Goal: Find specific page/section: Find specific page/section

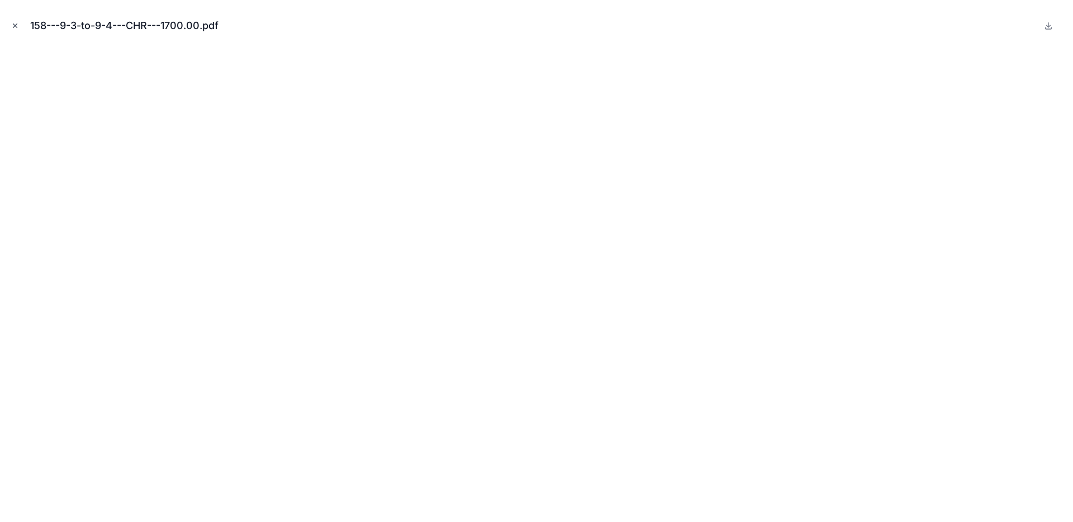
click at [16, 27] on icon "Close modal" at bounding box center [15, 26] width 4 height 4
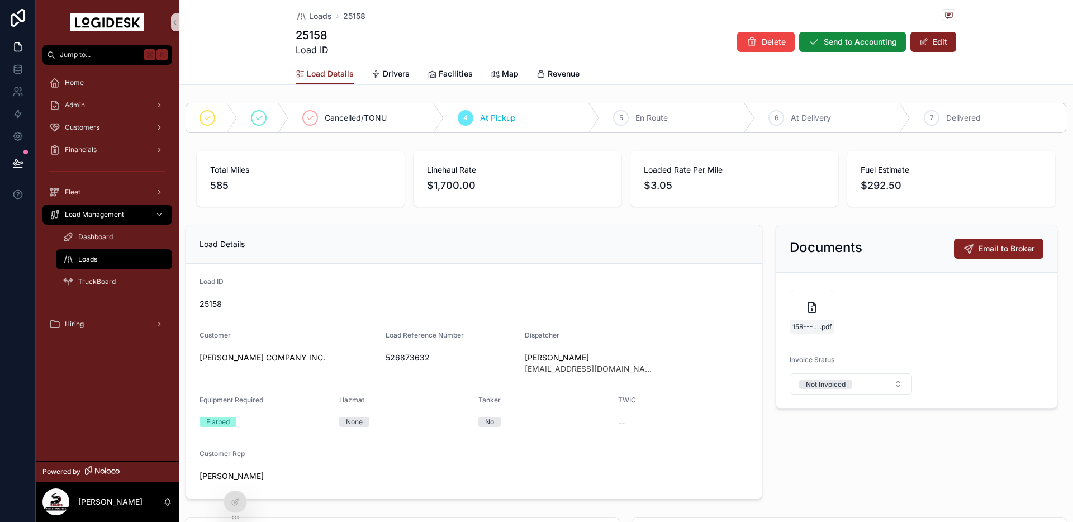
click at [89, 256] on span "Loads" at bounding box center [87, 259] width 19 height 9
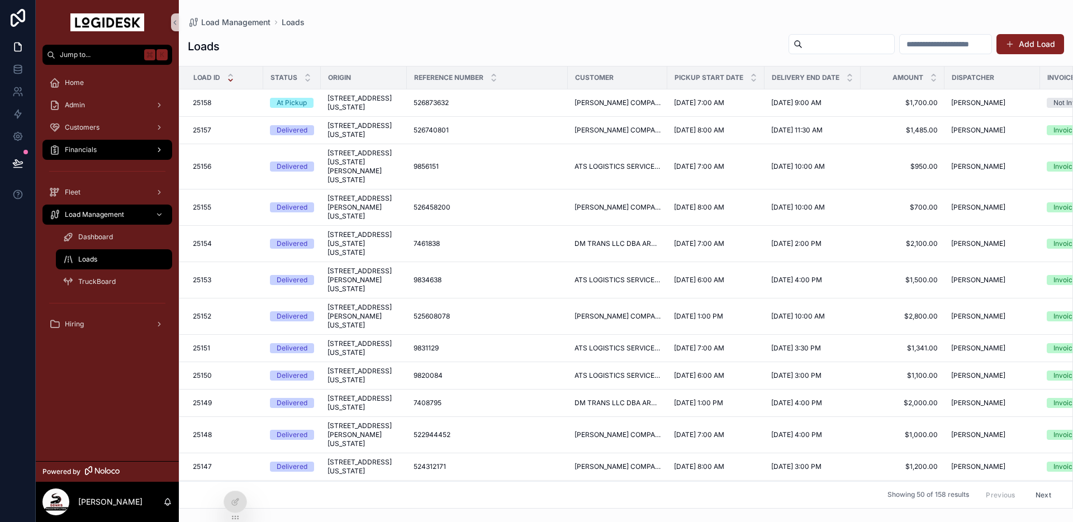
click at [91, 148] on span "Financials" at bounding box center [81, 149] width 32 height 9
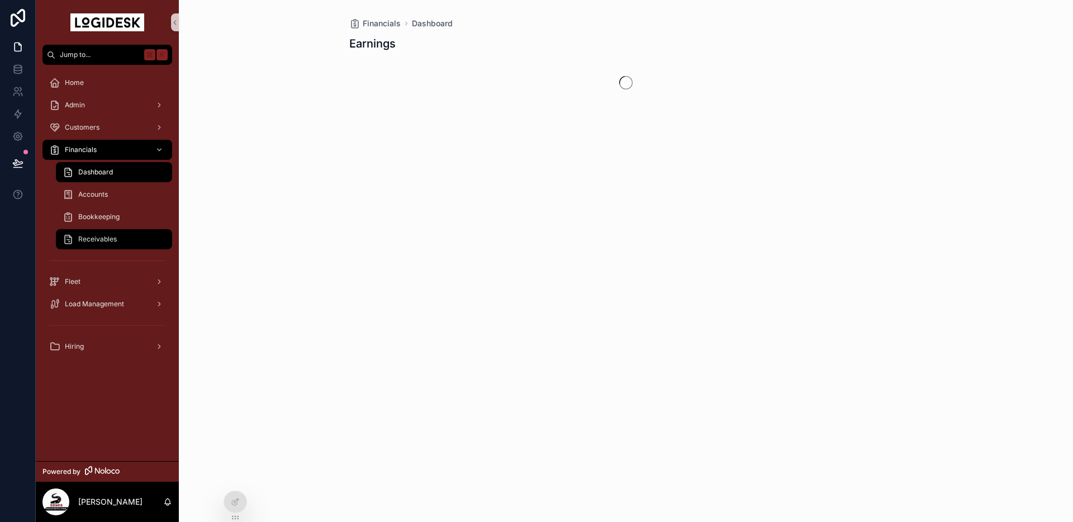
click at [105, 239] on span "Receivables" at bounding box center [97, 239] width 39 height 9
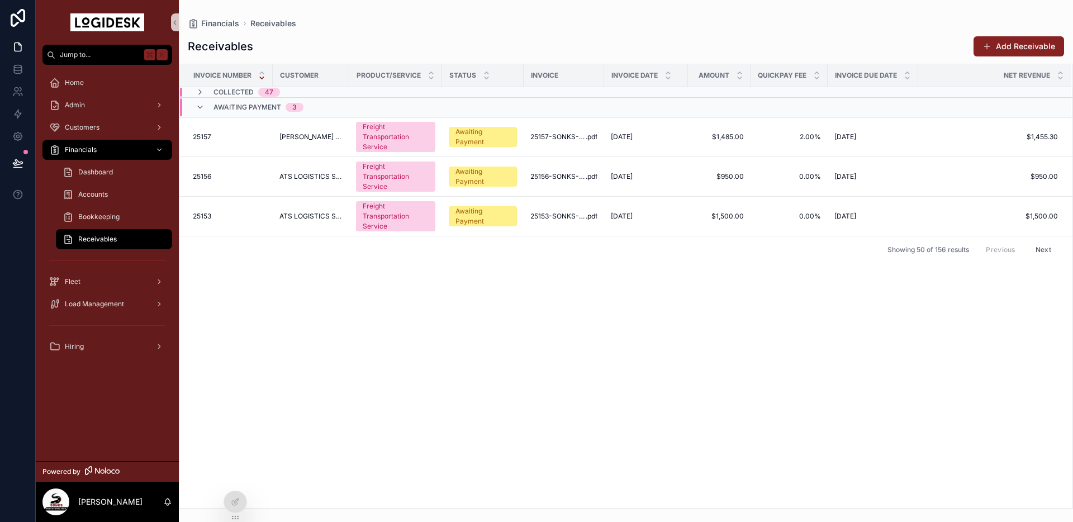
click at [267, 350] on div "Invoice Number Customer Product/Service Status Invoice Invoice Date Amount Quic…" at bounding box center [625, 286] width 893 height 444
click at [340, 323] on div "Invoice Number Customer Product/Service Status Invoice Invoice Date Amount Quic…" at bounding box center [625, 286] width 893 height 444
click at [83, 311] on div "Load Management" at bounding box center [107, 304] width 116 height 18
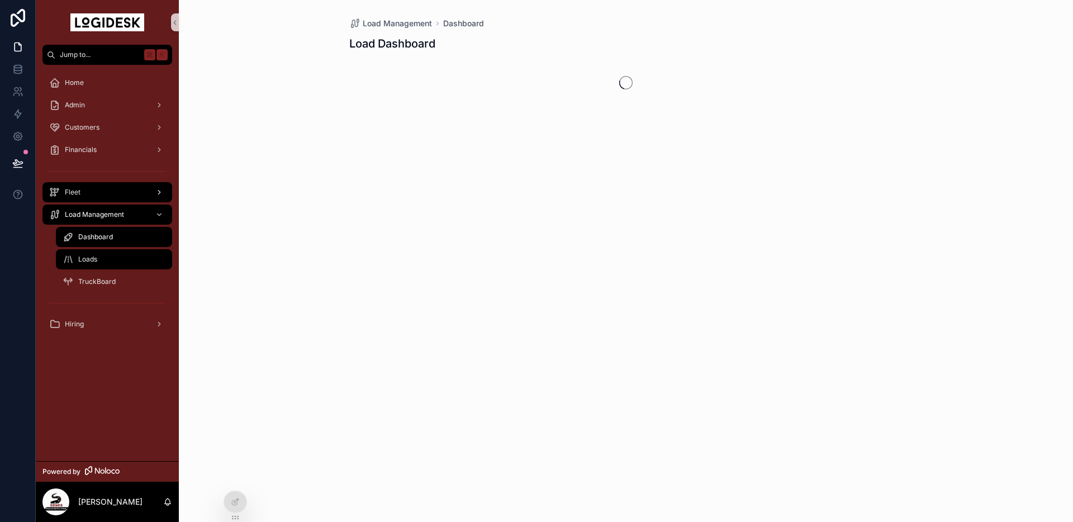
click at [98, 261] on div "Loads" at bounding box center [114, 259] width 103 height 18
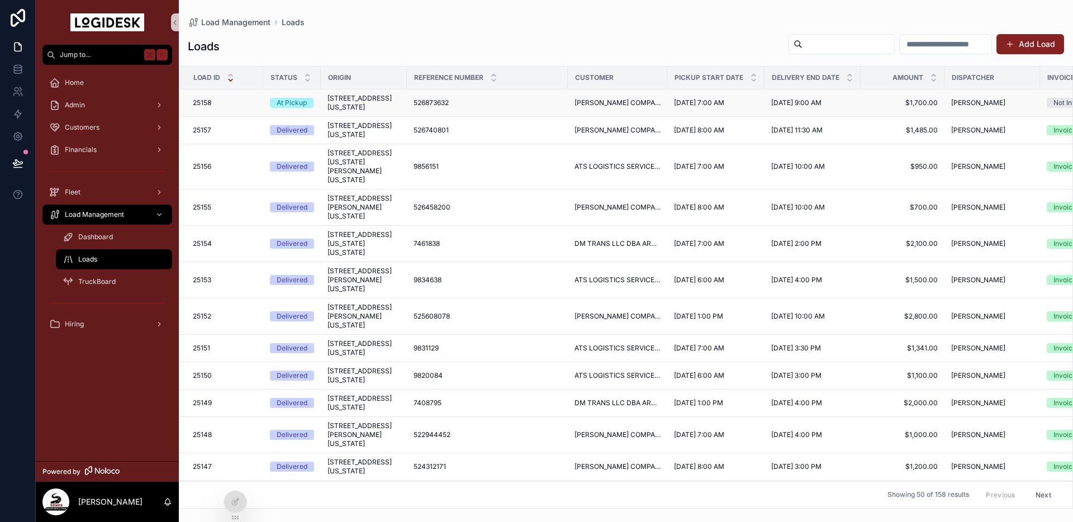
click at [349, 112] on span "[STREET_ADDRESS][US_STATE]" at bounding box center [364, 103] width 73 height 18
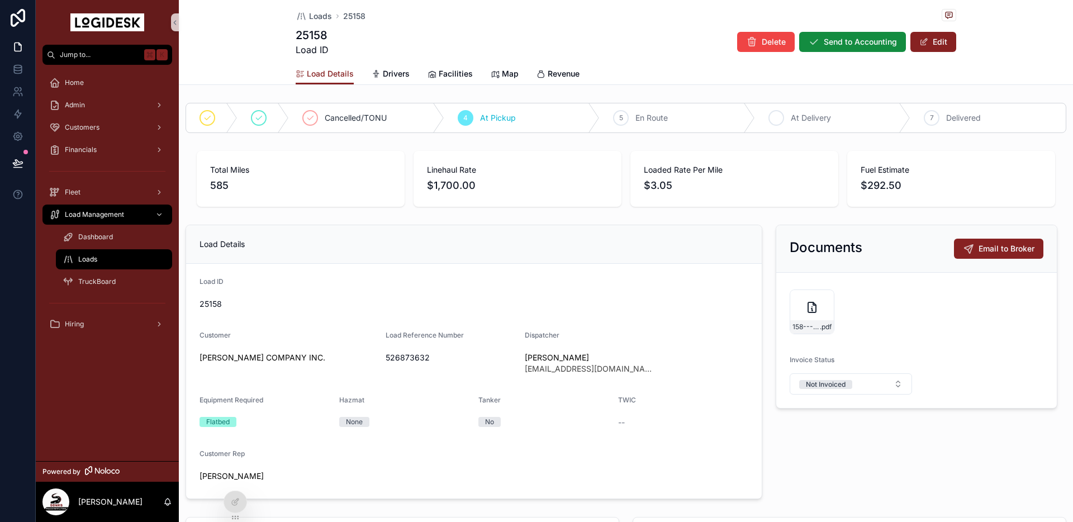
click at [703, 120] on div "5 En Route" at bounding box center [677, 117] width 155 height 29
click at [802, 310] on div "158---9-3-to-9-4---CHR---1700.00 .pdf" at bounding box center [812, 312] width 45 height 45
